Goal: Task Accomplishment & Management: Manage account settings

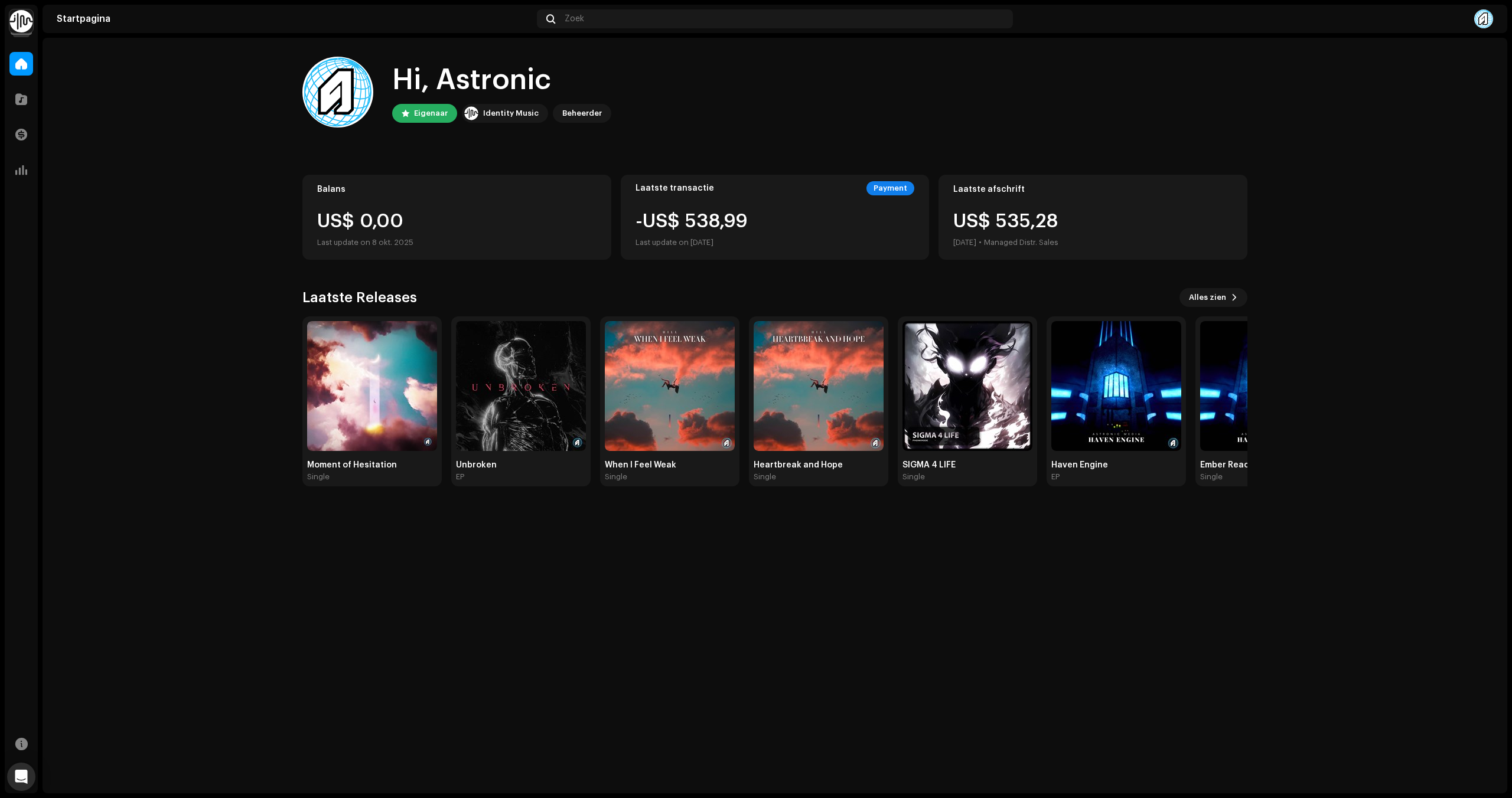
click at [24, 34] on div at bounding box center [22, 25] width 22 height 22
click at [23, 27] on img at bounding box center [22, 22] width 24 height 24
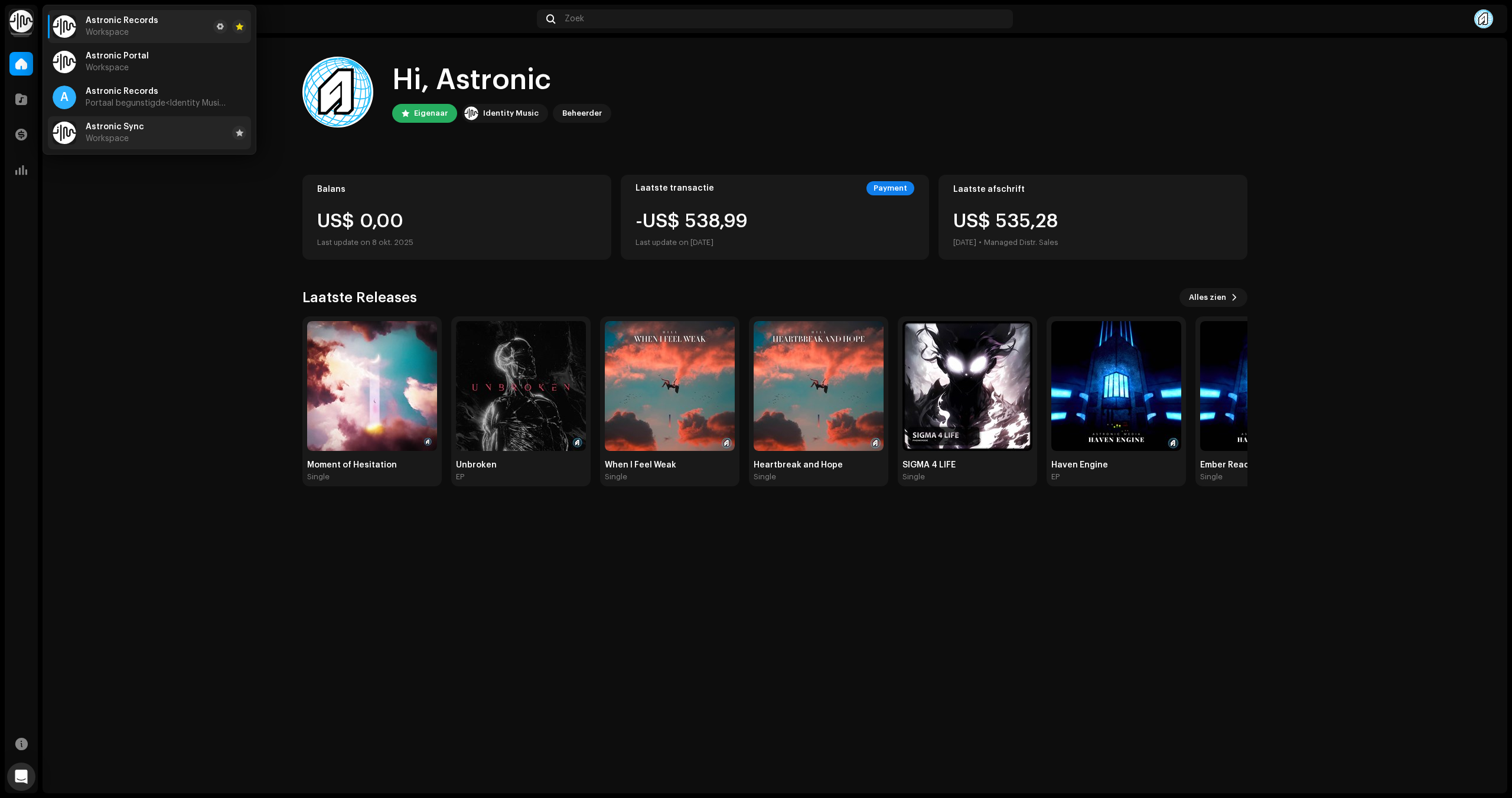
click at [121, 130] on span "Astronic Sync" at bounding box center [114, 127] width 58 height 10
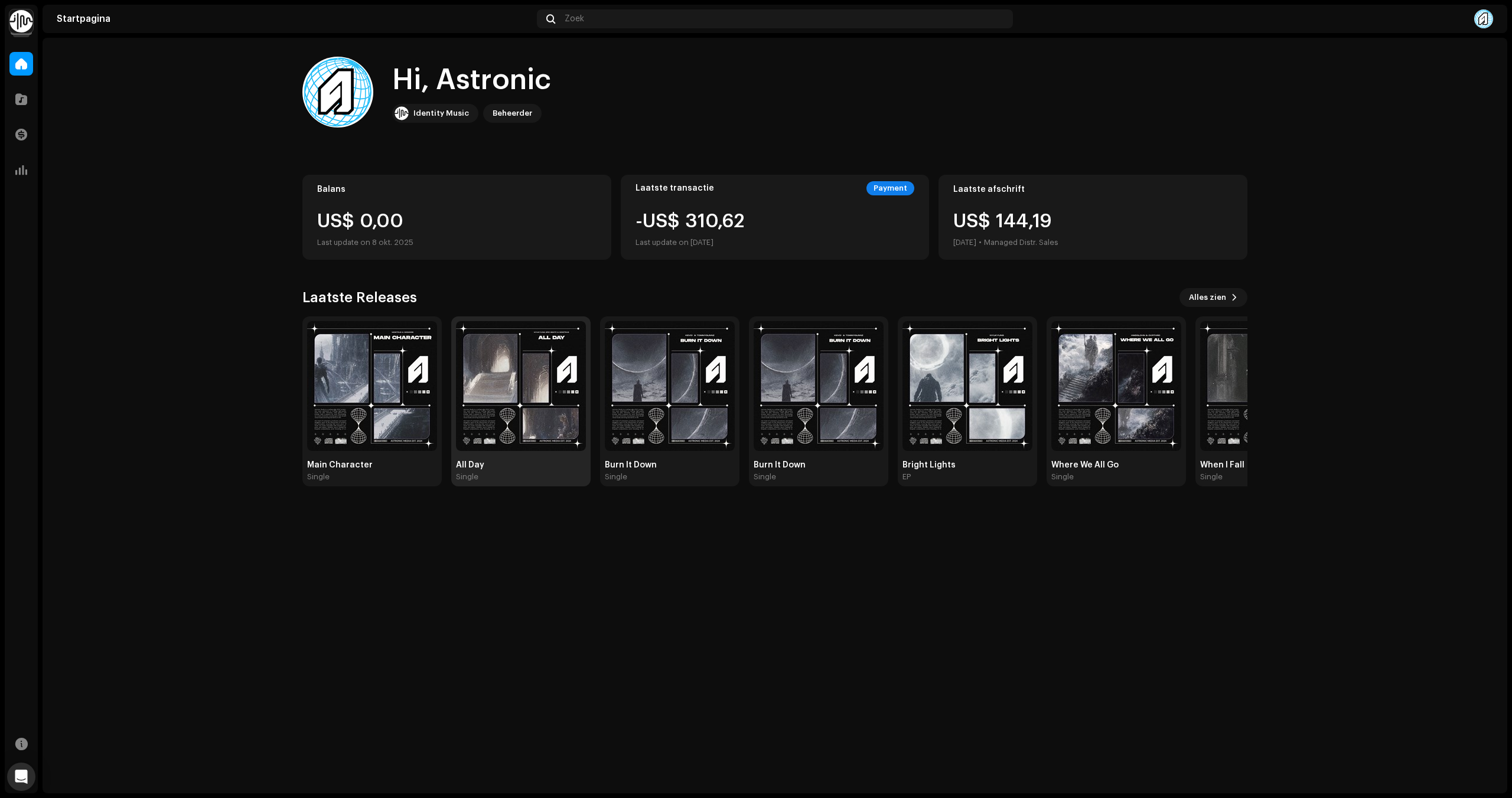
click at [497, 380] on img at bounding box center [521, 386] width 130 height 130
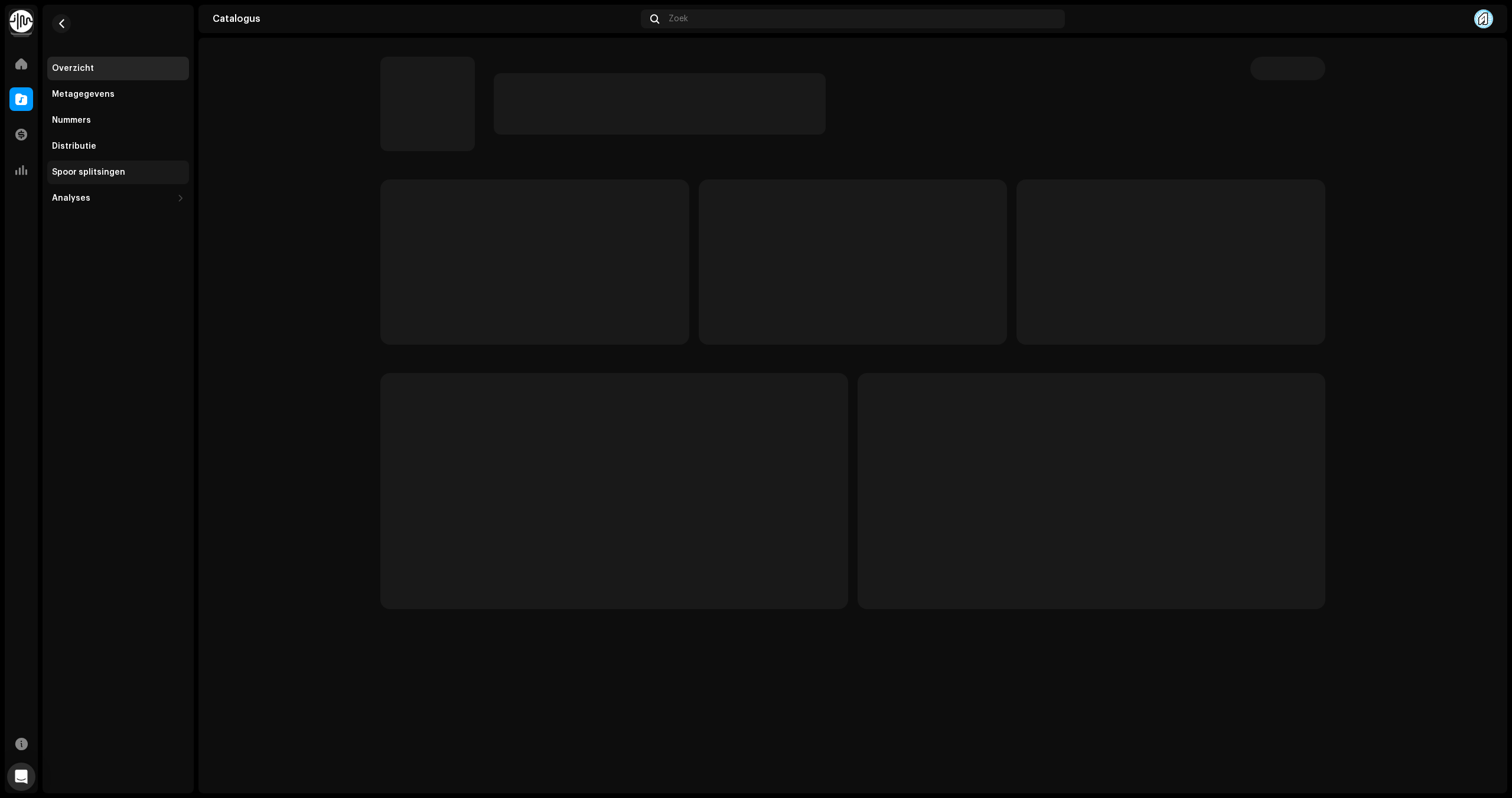
click at [132, 174] on div "Spoor splitsingen" at bounding box center [118, 172] width 132 height 10
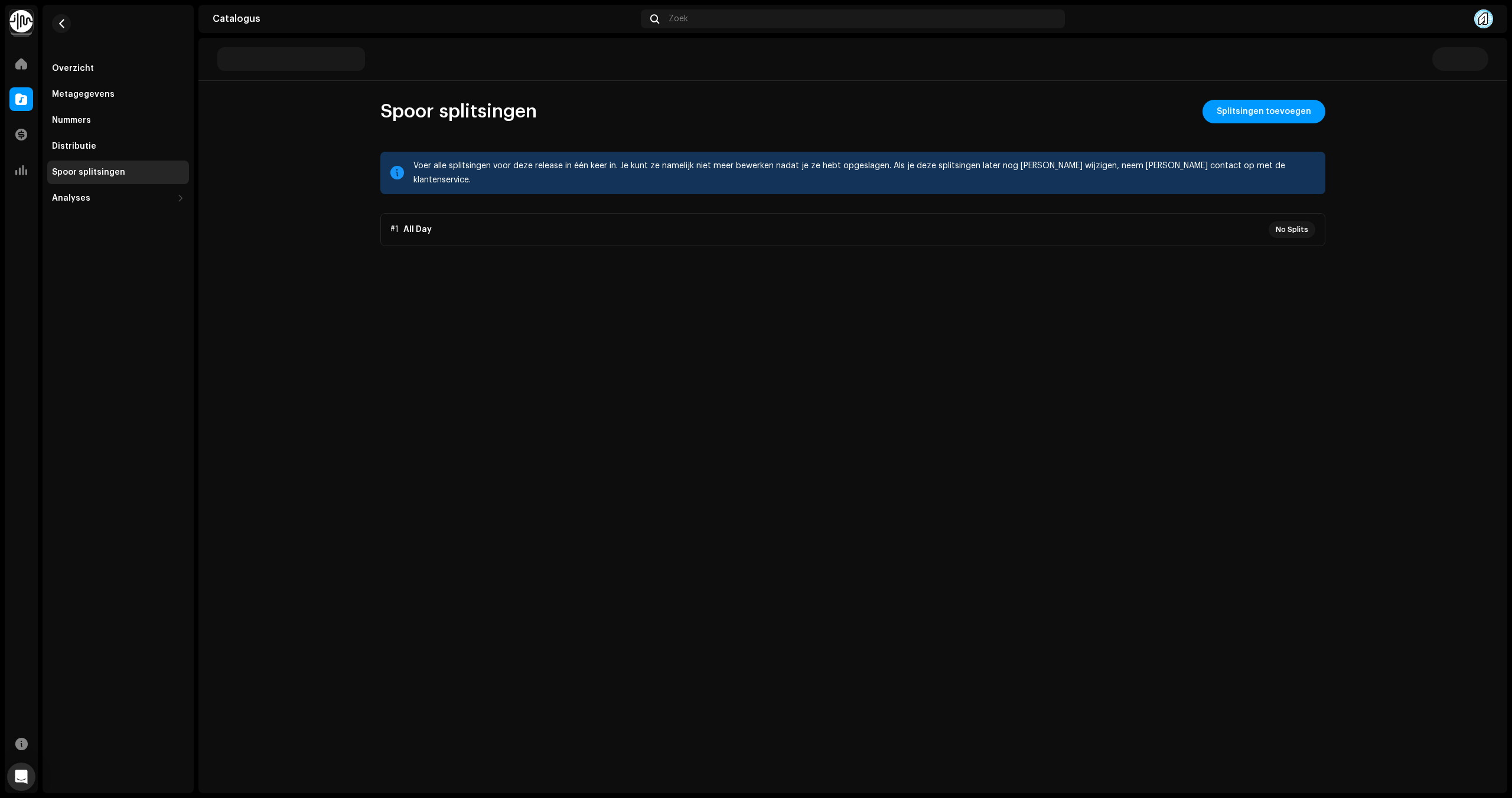
click at [466, 214] on p-accordion "#1 All Day No Splits" at bounding box center [852, 230] width 945 height 33
click at [433, 225] on p-accordion "#1 All Day No Splits" at bounding box center [852, 230] width 945 height 33
click at [433, 224] on p-accordion "#1 All Day No Splits" at bounding box center [852, 230] width 945 height 33
click at [44, 31] on div "Overzicht Metagegevens Nummers Distributie Spoor splitsingen Analyses Consumpti…" at bounding box center [118, 107] width 152 height 206
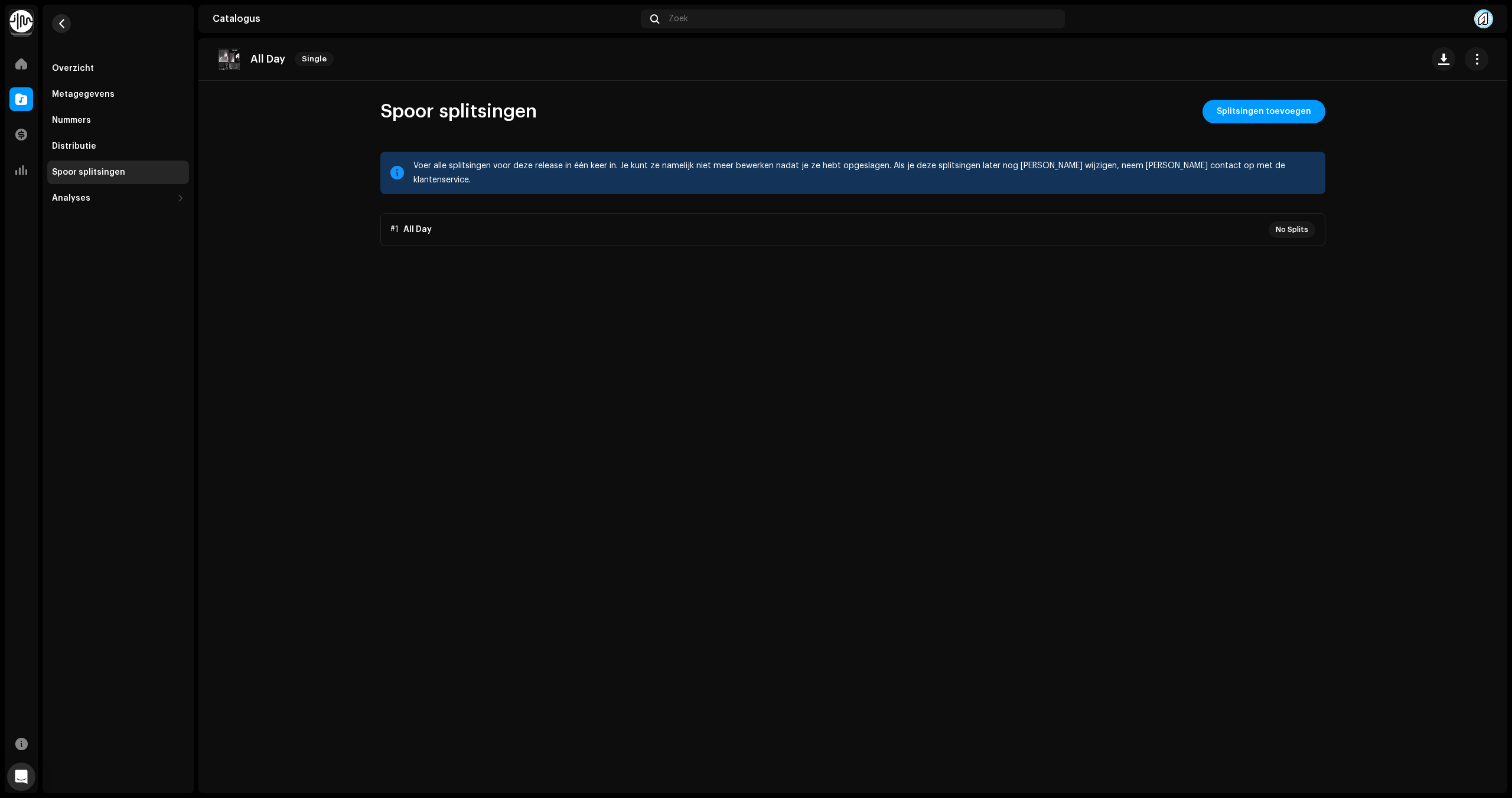
click at [64, 26] on span "button" at bounding box center [61, 24] width 9 height 10
